Goal: Find specific page/section: Find specific page/section

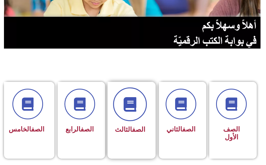
scroll to position [79, 0]
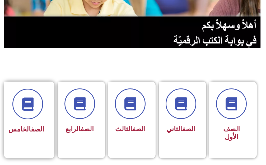
click at [14, 133] on h3 "الصف الخامس" at bounding box center [27, 129] width 33 height 8
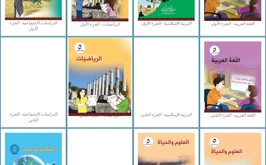
scroll to position [290, 0]
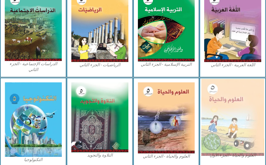
click at [241, 108] on img at bounding box center [232, 117] width 63 height 77
click at [240, 108] on img at bounding box center [232, 117] width 63 height 77
click at [223, 119] on img at bounding box center [232, 117] width 63 height 77
click at [223, 121] on img at bounding box center [232, 117] width 63 height 77
click at [223, 129] on img at bounding box center [232, 117] width 63 height 77
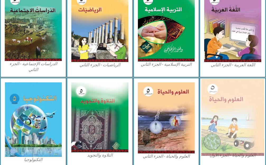
click at [223, 129] on img at bounding box center [232, 117] width 63 height 77
click at [220, 127] on img at bounding box center [232, 117] width 63 height 77
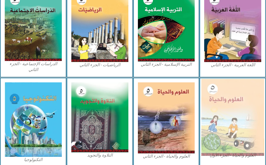
click at [234, 149] on img at bounding box center [232, 117] width 63 height 77
click at [236, 115] on img at bounding box center [232, 117] width 63 height 77
click at [235, 115] on img at bounding box center [232, 117] width 63 height 77
